Goal: Communication & Community: Answer question/provide support

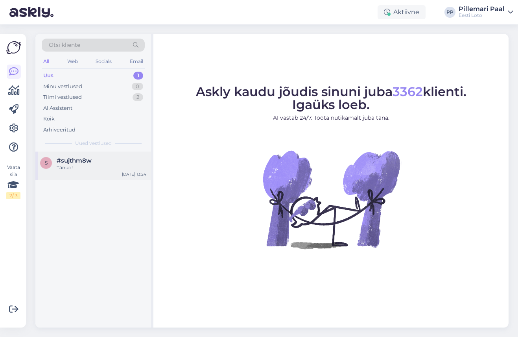
click at [96, 157] on div "s #sujthm8w Tänud! Sep 24 13:24" at bounding box center [93, 165] width 116 height 28
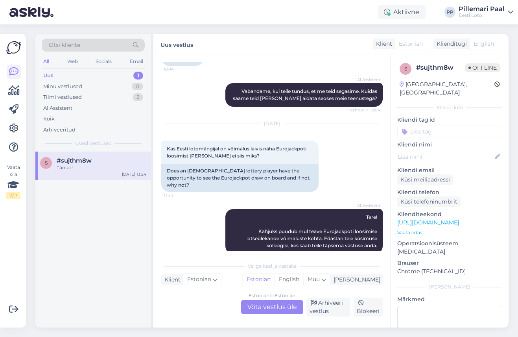
scroll to position [120, 0]
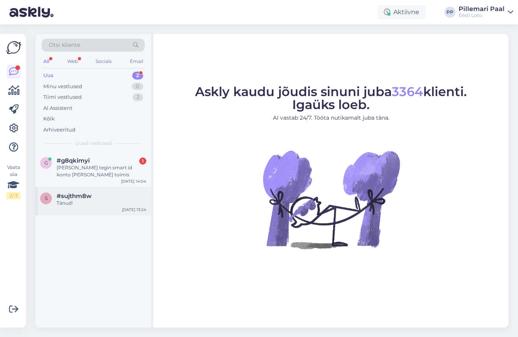
click at [78, 202] on div "Tänud!" at bounding box center [102, 202] width 90 height 7
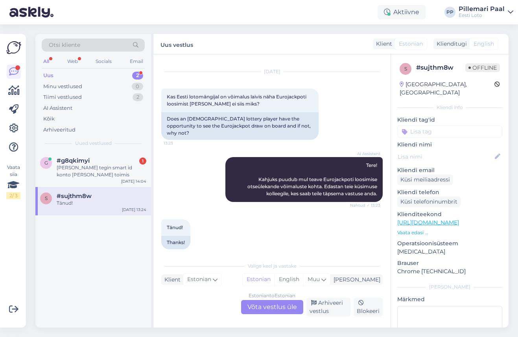
click at [265, 310] on div "Estonian to Estonian Võta vestlus üle" at bounding box center [272, 307] width 62 height 14
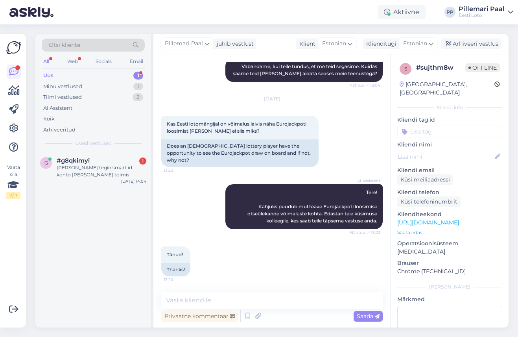
scroll to position [86, 0]
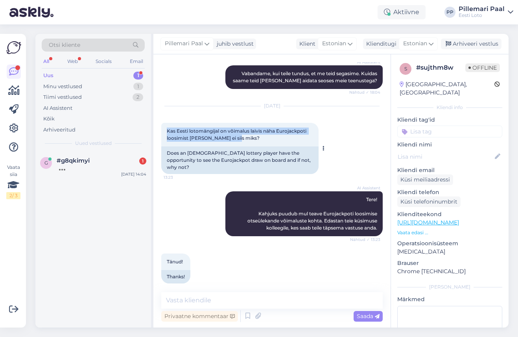
drag, startPoint x: 234, startPoint y: 138, endPoint x: 166, endPoint y: 132, distance: 67.9
click at [166, 132] on div "Kas Eesti lotomängijal on võimalus laivis näha Eurojackpoti loosimist ja kui ei…" at bounding box center [239, 135] width 157 height 24
copy span "Kas Eesti lotomängijal on võimalus laivis näha Eurojackpoti loosimist ja kui ei…"
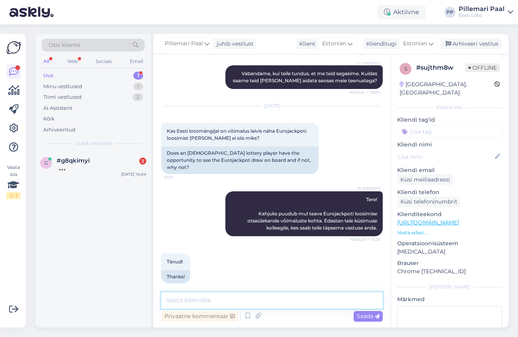
click at [208, 298] on textarea at bounding box center [272, 300] width 222 height 17
paste textarea "Eurojackpoti loosimist on võimalik laivis vaadata Eurojackpoti ametlikul kodule…"
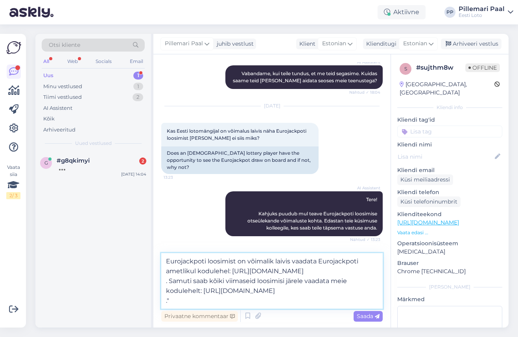
scroll to position [120, 0]
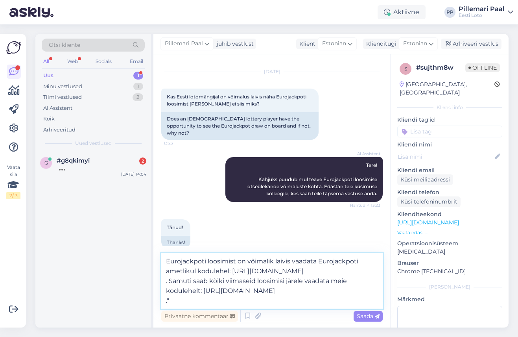
click at [281, 261] on textarea "Eurojackpoti loosimist on võimalik laivis vaadata Eurojackpoti ametlikul kodule…" at bounding box center [272, 280] width 222 height 55
click at [234, 263] on textarea "Eurojackpoti loosimist on võimalik vaadata Eurojackpoti ametlikul kodulehel: ht…" at bounding box center [272, 280] width 222 height 55
drag, startPoint x: 296, startPoint y: 273, endPoint x: 202, endPoint y: 271, distance: 94.4
click at [202, 271] on textarea "Eurojackpoti loosimisi on võimalik vaadata Eurojackpoti ametlikul kodulehel: ht…" at bounding box center [272, 280] width 222 height 55
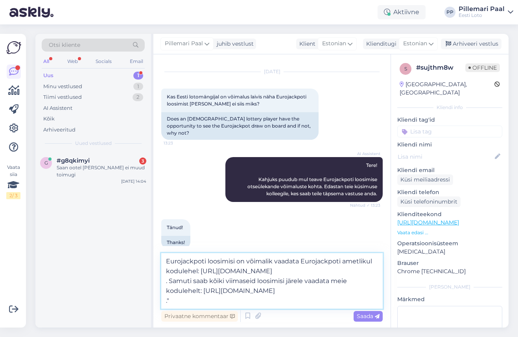
click at [167, 282] on textarea "Eurojackpoti loosimisi on võimalik vaadata Eurojackpoti ametlikul kodulehel: ht…" at bounding box center [272, 280] width 222 height 55
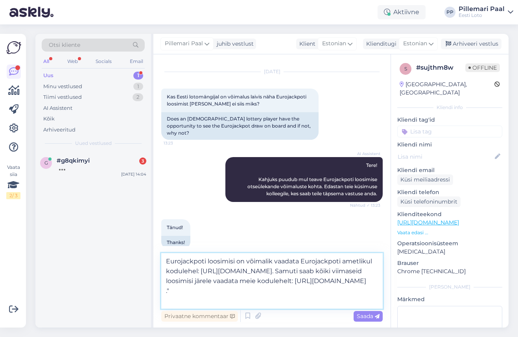
click at [346, 272] on textarea "Eurojackpoti loosimisi on võimalik vaadata Eurojackpoti ametlikul kodulehel: ht…" at bounding box center [272, 280] width 222 height 55
click at [368, 273] on textarea "Eurojackpoti loosimisi on võimalik vaadata Eurojackpoti ametlikul kodulehel: ht…" at bounding box center [272, 280] width 222 height 55
click at [278, 282] on textarea "Eurojackpoti loosimisi on võimalik vaadata Eurojackpoti ametlikul kodulehel: ht…" at bounding box center [272, 280] width 222 height 55
click at [175, 301] on textarea "Eurojackpoti loosimisi on võimalik vaadata Eurojackpoti ametlikul kodulehel: ht…" at bounding box center [272, 280] width 222 height 55
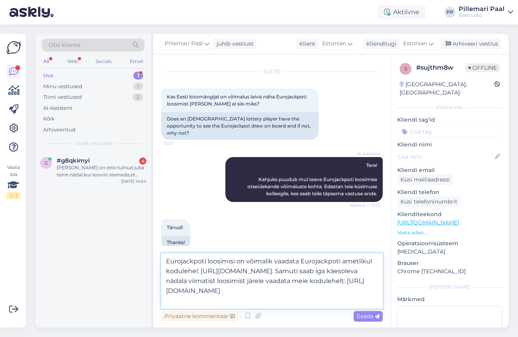
scroll to position [115, 0]
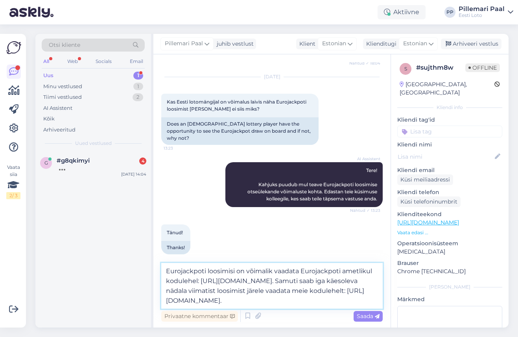
drag, startPoint x: 298, startPoint y: 280, endPoint x: 310, endPoint y: 305, distance: 27.6
click at [310, 305] on textarea "Eurojackpoti loosimisi on võimalik vaadata Eurojackpoti ametlikul kodulehel: ht…" at bounding box center [272, 286] width 222 height 46
paste textarea "on võimalik viimast loosimist järele vaadata meie kodulehelt: https://tv.eestil…"
drag, startPoint x: 271, startPoint y: 301, endPoint x: 148, endPoint y: 305, distance: 123.6
click at [148, 305] on div "Otsi kliente All Web Socials Email Uus 1 Minu vestlused 1 Tiimi vestlused 2 AI …" at bounding box center [271, 181] width 473 height 294
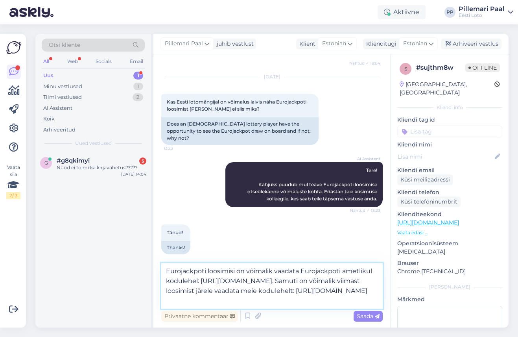
click at [280, 296] on textarea "Eurojackpoti loosimisi on võimalik vaadata Eurojackpoti ametlikul kodulehel: ht…" at bounding box center [272, 286] width 222 height 46
type textarea "Eurojackpoti loosimisi on võimalik vaadata Eurojackpoti ametlikul kodulehel: ht…"
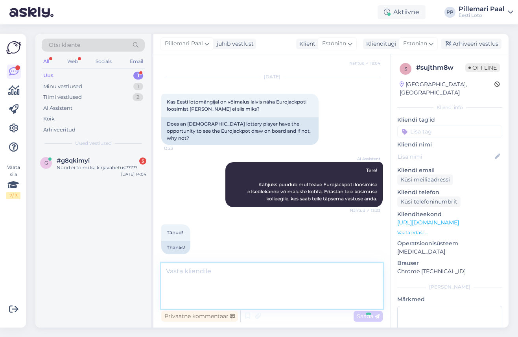
scroll to position [141, 0]
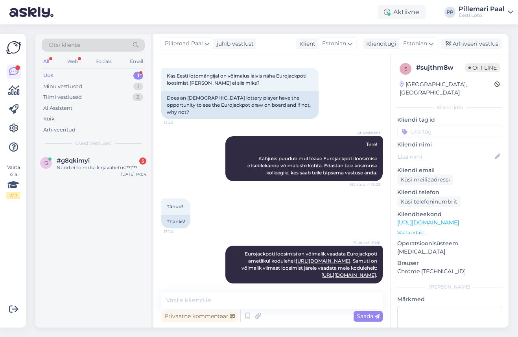
click at [433, 126] on input at bounding box center [449, 132] width 105 height 12
type input "järelevaatamine"
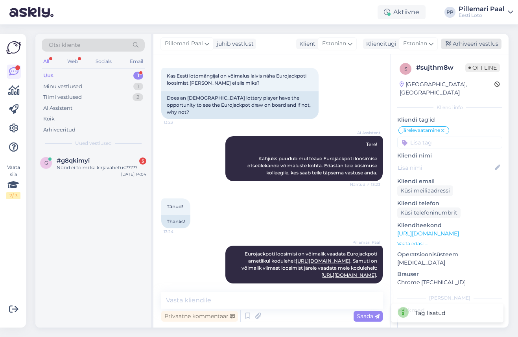
click at [465, 44] on div "Arhiveeri vestlus" at bounding box center [471, 44] width 61 height 11
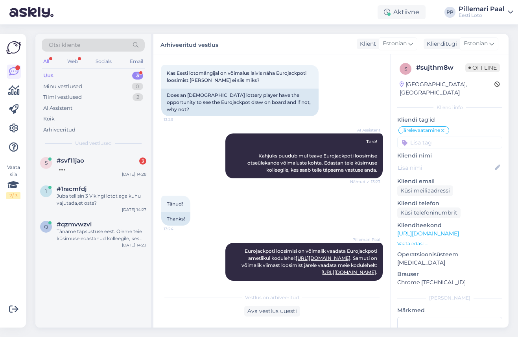
scroll to position [232, 0]
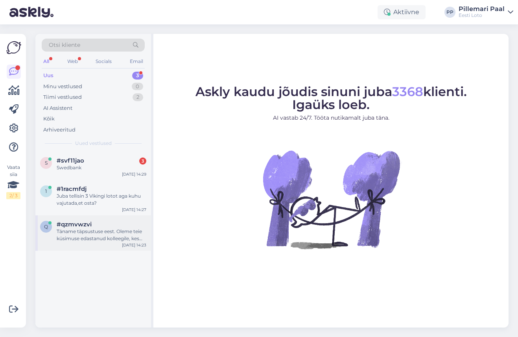
click at [80, 226] on span "#qzmvwzvi" at bounding box center [74, 224] width 35 height 7
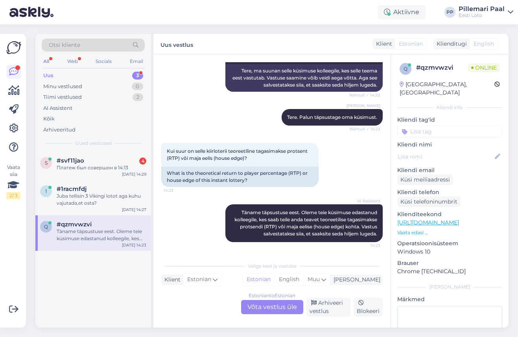
scroll to position [153, 0]
click at [112, 194] on div "Juba tellisin 3 Vikingi lotot aga kuhu vajutada,et osta?" at bounding box center [102, 199] width 90 height 14
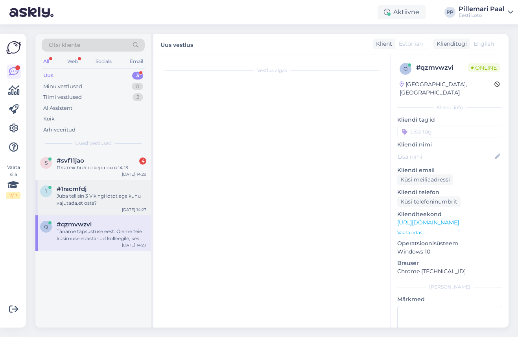
scroll to position [0, 0]
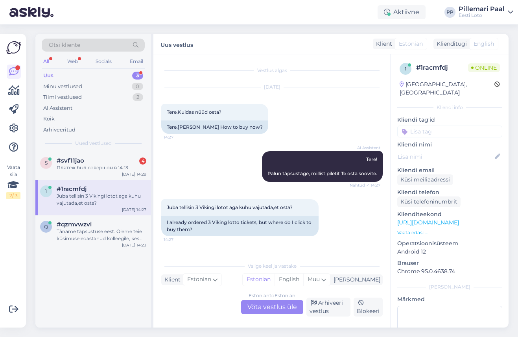
click at [268, 304] on div "Estonian to Estonian Võta vestlus üle" at bounding box center [272, 307] width 62 height 14
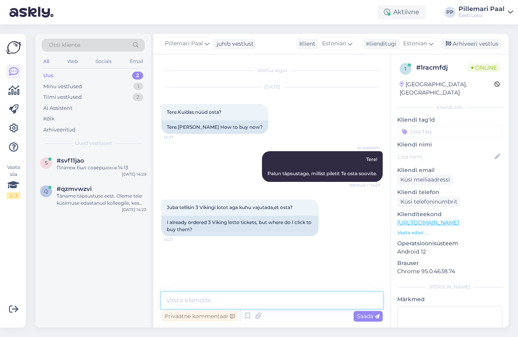
click at [268, 304] on textarea at bounding box center [272, 300] width 222 height 17
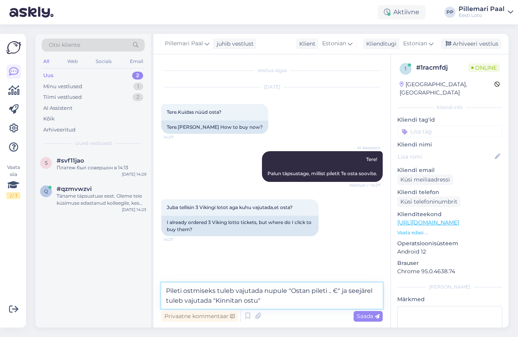
type textarea "Pileti ostmiseks tuleb vajutada nupule "Ostan pileti .. €" ja seejärel tuleb va…"
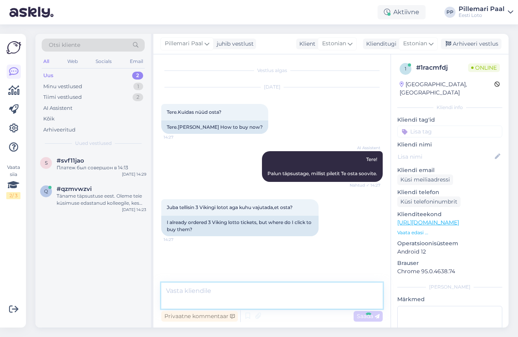
scroll to position [1, 0]
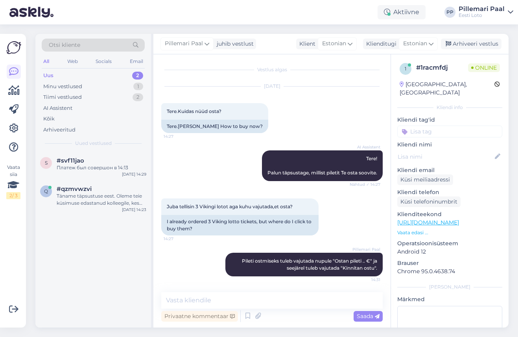
click at [425, 126] on input at bounding box center [449, 132] width 105 height 12
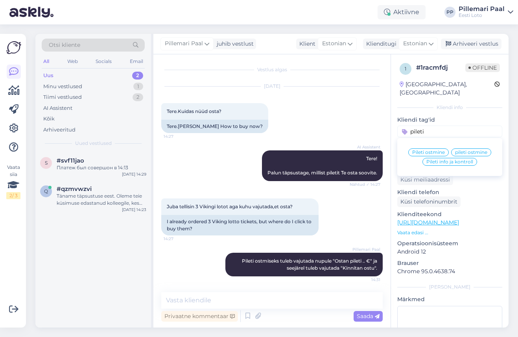
type input "pileti"
click at [423, 150] on span "Pileti ostmine" at bounding box center [428, 152] width 33 height 5
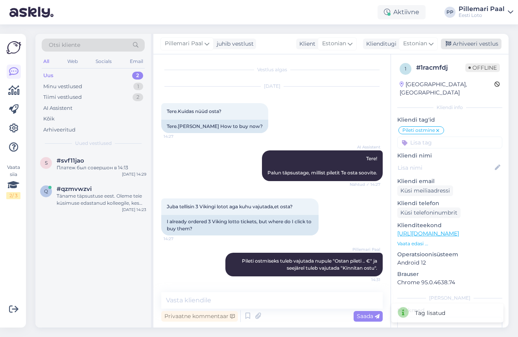
click at [482, 42] on div "Arhiveeri vestlus" at bounding box center [471, 44] width 61 height 11
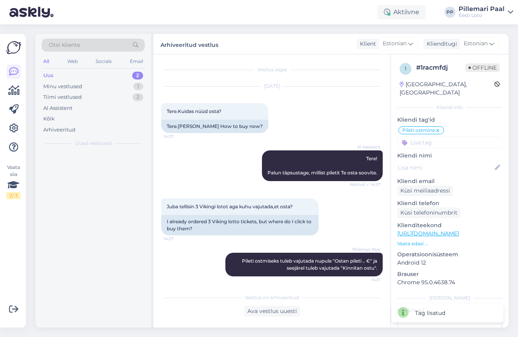
scroll to position [4, 0]
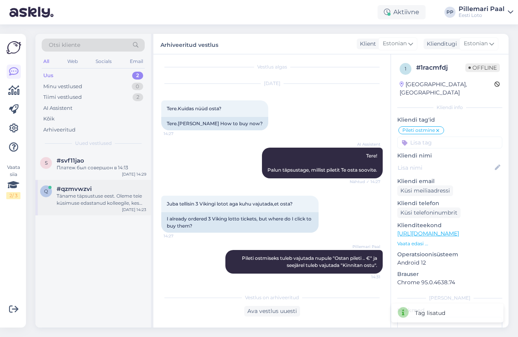
click at [89, 195] on div "Täname täpsustuse eest. Oleme teie küsimuse edastanud kolleegile, kes saab teil…" at bounding box center [102, 199] width 90 height 14
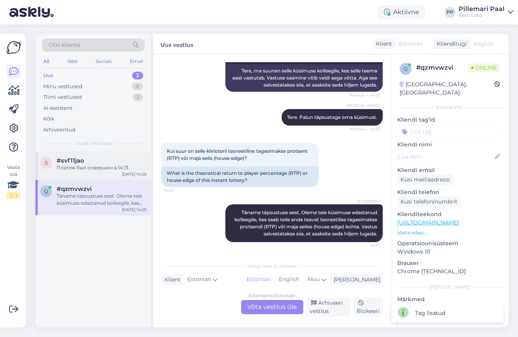
click at [99, 165] on div "Платеж был совершон в 14:13" at bounding box center [102, 167] width 90 height 7
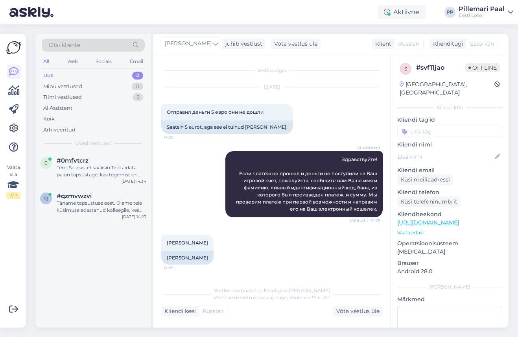
scroll to position [222, 0]
